Goal: Book appointment/travel/reservation

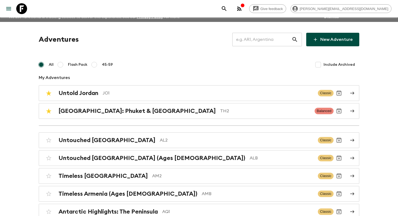
scroll to position [591, 0]
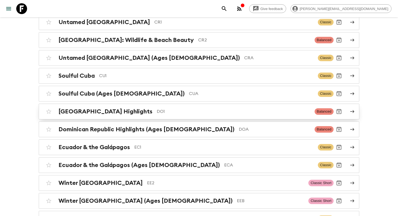
click at [176, 112] on div "[GEOGRAPHIC_DATA] Highlights DO1 Balanced" at bounding box center [188, 111] width 290 height 11
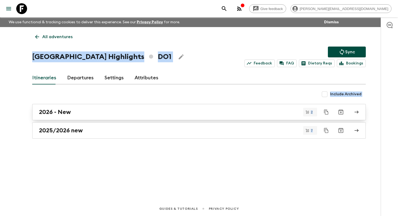
click at [114, 109] on div "2026 - New" at bounding box center [194, 112] width 310 height 7
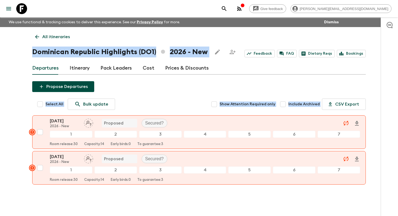
click at [41, 37] on link "All itineraries" at bounding box center [52, 36] width 41 height 11
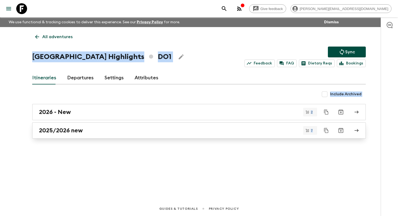
click at [65, 135] on link "2025/2026 new" at bounding box center [198, 130] width 333 height 16
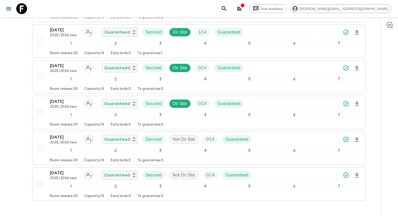
scroll to position [177, 0]
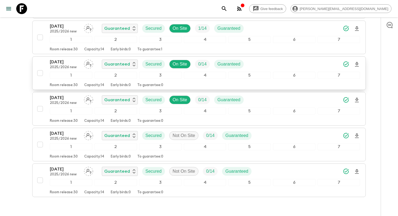
click at [61, 60] on p "[DATE]" at bounding box center [65, 62] width 30 height 6
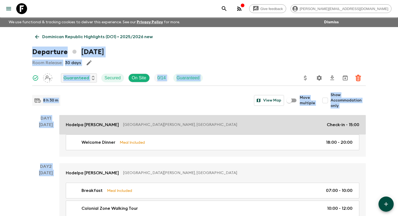
click at [100, 129] on link "Hodelpa [PERSON_NAME] [GEOGRAPHIC_DATA][PERSON_NAME], [GEOGRAPHIC_DATA] Check-i…" at bounding box center [212, 124] width 306 height 19
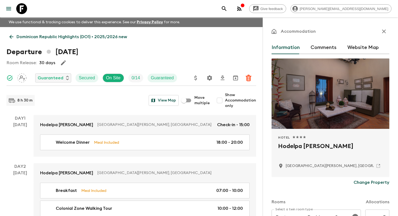
click at [328, 148] on h2 "Hodelpa [PERSON_NAME]" at bounding box center [330, 150] width 105 height 17
copy div "Hodelpa [PERSON_NAME]"
